Goal: Task Accomplishment & Management: Use online tool/utility

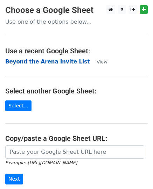
click at [48, 60] on strong "Beyond the Arena Invite List" at bounding box center [47, 62] width 84 height 6
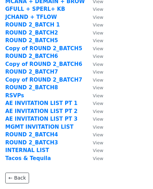
scroll to position [70, 0]
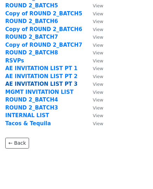
click at [60, 86] on strong "AE INVITATION LIST PT 3" at bounding box center [41, 84] width 72 height 6
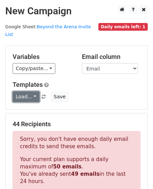
click at [31, 91] on link "Load..." at bounding box center [26, 96] width 27 height 11
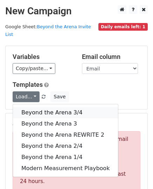
click at [64, 107] on link "Beyond the Arena 3/4" at bounding box center [65, 112] width 105 height 11
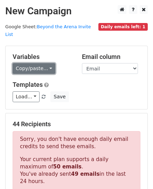
click at [45, 63] on link "Copy/paste..." at bounding box center [34, 68] width 43 height 11
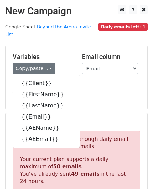
click at [97, 93] on div "Load... Beyond the Arena 3/4 Beyond the Arena 3 Beyond the Arena REWRITE 2 Beyo…" at bounding box center [76, 96] width 138 height 11
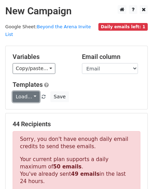
click at [32, 91] on link "Load..." at bounding box center [26, 96] width 27 height 11
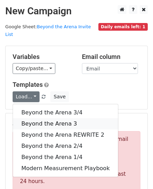
click at [39, 118] on link "Beyond the Arena 3" at bounding box center [65, 123] width 105 height 11
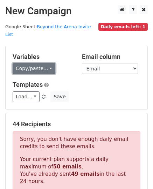
click at [46, 65] on link "Copy/paste..." at bounding box center [34, 68] width 43 height 11
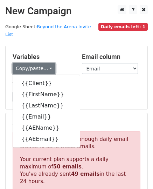
click at [46, 63] on link "Copy/paste..." at bounding box center [34, 68] width 43 height 11
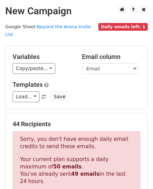
click at [83, 82] on div "Templates Load... Beyond the Arena 3/4 Beyond the Arena 3 Beyond the Arena REWR…" at bounding box center [76, 91] width 138 height 21
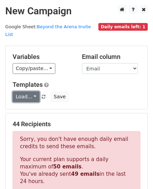
click at [34, 91] on link "Load..." at bounding box center [26, 96] width 27 height 11
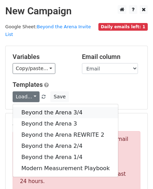
click at [67, 107] on link "Beyond the Arena 3/4" at bounding box center [65, 112] width 105 height 11
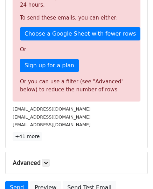
scroll to position [210, 0]
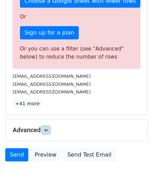
click at [47, 128] on icon at bounding box center [46, 130] width 4 height 4
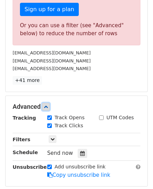
scroll to position [244, 0]
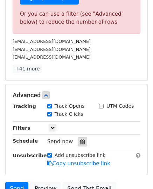
click at [80, 140] on icon at bounding box center [82, 142] width 5 height 5
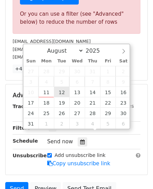
type input "2025-08-12 12:00"
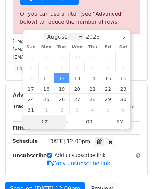
scroll to position [188, 0]
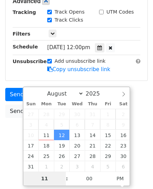
type input "11"
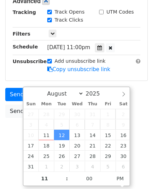
scroll to position [167, 0]
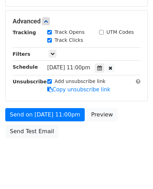
click at [135, 75] on form "Variables Copy/paste... {{Client}} {{FirstName}} {{LastName}} {{Email}} {{AENam…" at bounding box center [76, 9] width 142 height 263
click at [102, 66] on icon at bounding box center [99, 68] width 5 height 5
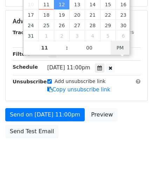
type input "2025-08-12 11:00"
click at [123, 49] on div "August September October November December 2025 Sun Mon Tue Wed Thu Fri Sat 27 …" at bounding box center [77, 6] width 108 height 100
click at [136, 120] on div "Send on Aug 12 at 11:00am Preview Send Test Email" at bounding box center [76, 125] width 153 height 34
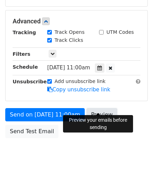
click at [103, 108] on link "Preview" at bounding box center [101, 114] width 31 height 13
click at [96, 108] on link "Preview" at bounding box center [101, 114] width 31 height 13
click at [99, 108] on link "Preview" at bounding box center [101, 114] width 31 height 13
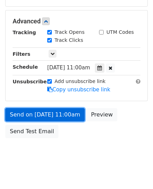
click at [64, 108] on link "Send on Aug 12 at 11:00am" at bounding box center [44, 114] width 79 height 13
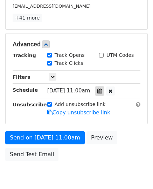
scroll to position [132, 0]
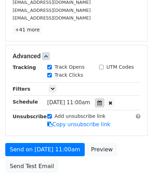
click at [102, 98] on div at bounding box center [99, 102] width 9 height 9
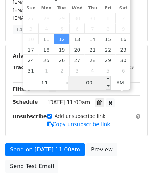
click at [87, 84] on input "00" at bounding box center [89, 83] width 43 height 14
type input "30"
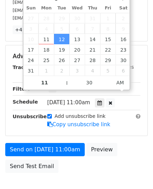
type input "2025-08-12 11:30"
click at [67, 178] on body "New Campaign Daily emails left: 1 Google Sheet: Beyond the Arena Invite List Va…" at bounding box center [76, 39] width 153 height 332
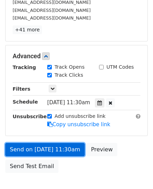
click at [35, 143] on link "Send on Aug 12 at 11:30am" at bounding box center [44, 149] width 79 height 13
